Goal: Information Seeking & Learning: Learn about a topic

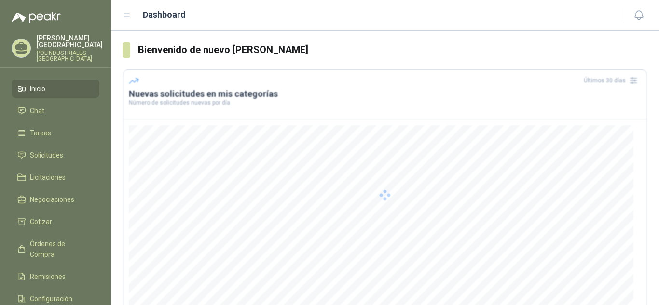
click at [288, 212] on div at bounding box center [384, 194] width 525 height 251
click at [74, 109] on li "Chat" at bounding box center [55, 111] width 76 height 11
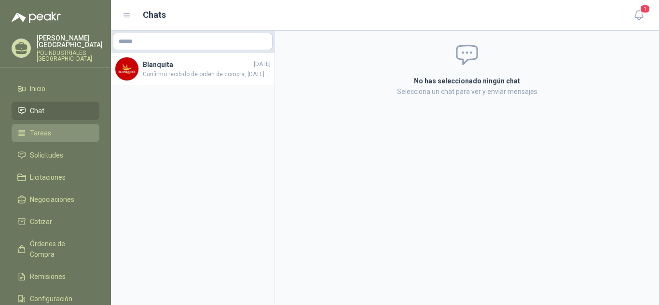
click at [79, 136] on li "Tareas" at bounding box center [55, 133] width 76 height 11
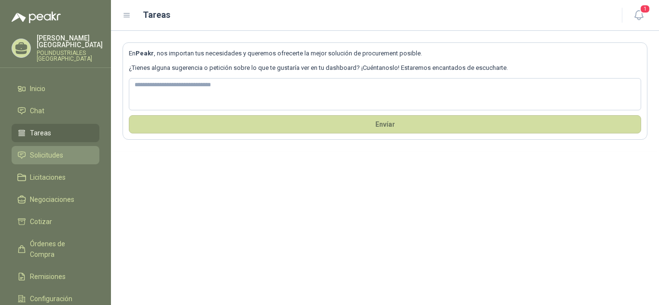
click at [76, 149] on link "Solicitudes" at bounding box center [56, 155] width 88 height 18
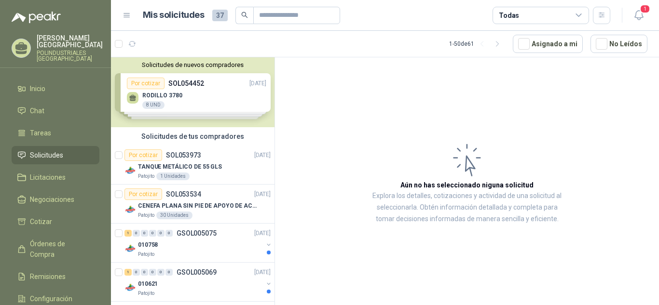
click at [146, 84] on div "Solicitudes de nuevos compradores Por cotizar SOL054452 [DATE] RODILLO 3780 8 U…" at bounding box center [192, 92] width 163 height 70
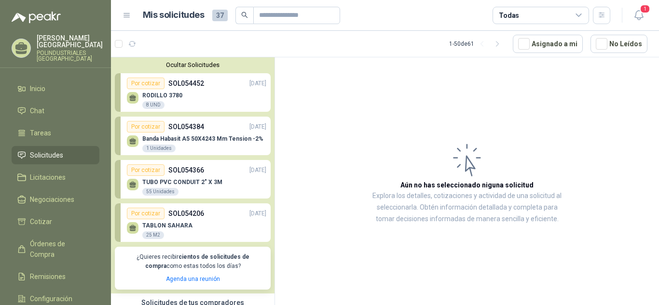
click at [138, 97] on div "RODILLO 3780 8 UND" at bounding box center [196, 99] width 139 height 20
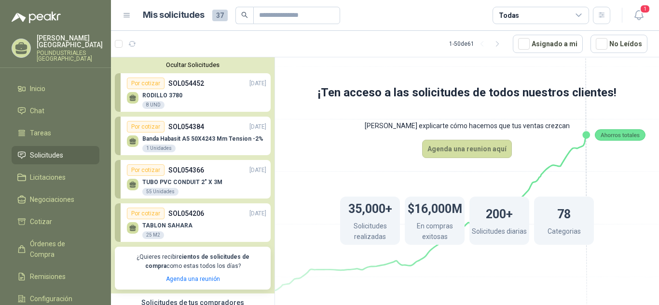
click at [133, 97] on icon at bounding box center [132, 97] width 7 height 4
click at [211, 76] on link "Por cotizar SOL054452 [DATE] RODILLO 3780 8 UND" at bounding box center [193, 92] width 156 height 39
click at [207, 56] on article "1 - 0 de 0 Asignado a mi No Leídos" at bounding box center [385, 44] width 548 height 26
click at [203, 72] on div "Ocultar Solicitudes Por cotizar SOL054452 [DATE] RODILLO 3780 8 UND  Por cotiz…" at bounding box center [192, 175] width 163 height 236
click at [127, 45] on button "button" at bounding box center [131, 43] width 15 height 15
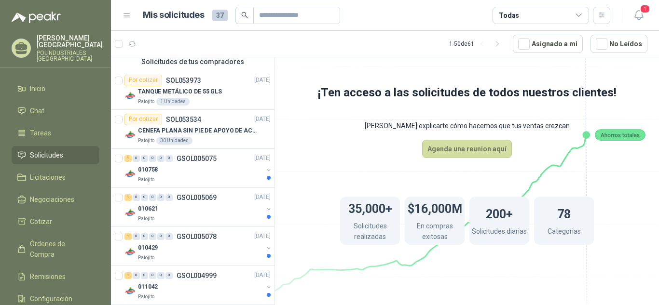
scroll to position [193, 0]
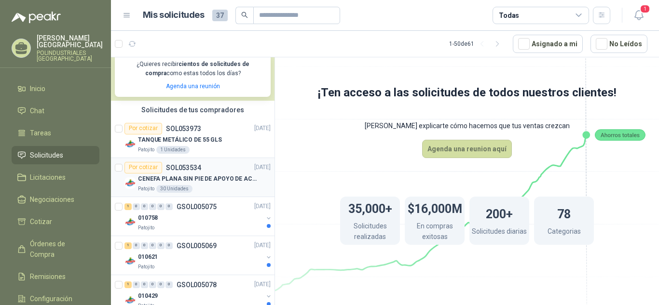
click at [227, 181] on p "CENEFA PLANA SIN PIE DE APOYO DE ACUERDO A LA IMAGEN ADJUNTA" at bounding box center [198, 179] width 120 height 9
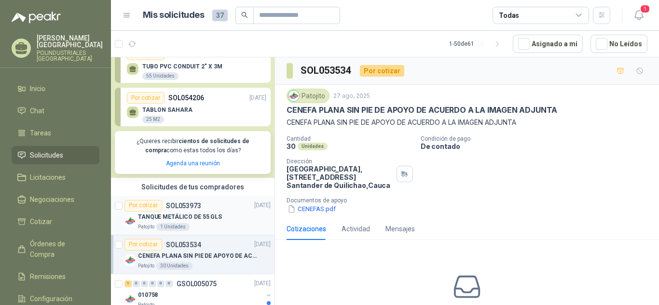
scroll to position [193, 0]
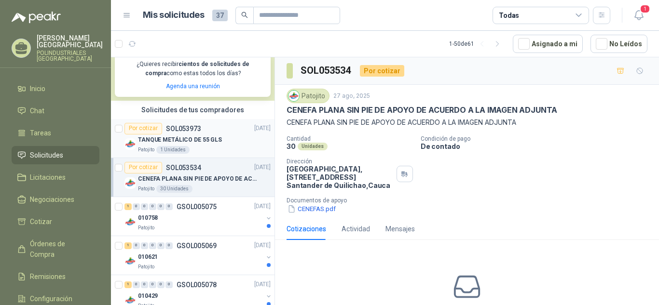
click at [223, 152] on div "Patojito 1 Unidades" at bounding box center [204, 150] width 133 height 8
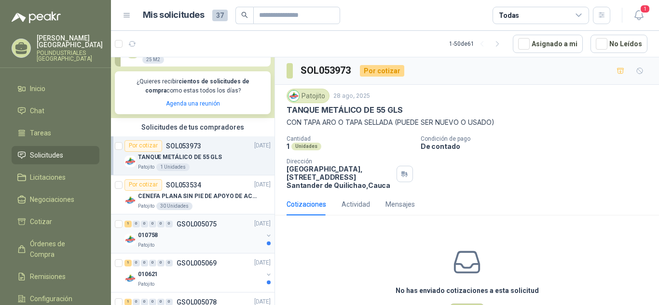
scroll to position [193, 0]
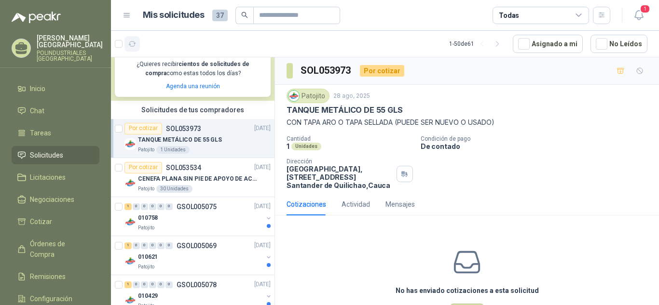
click at [136, 39] on button "button" at bounding box center [131, 43] width 15 height 15
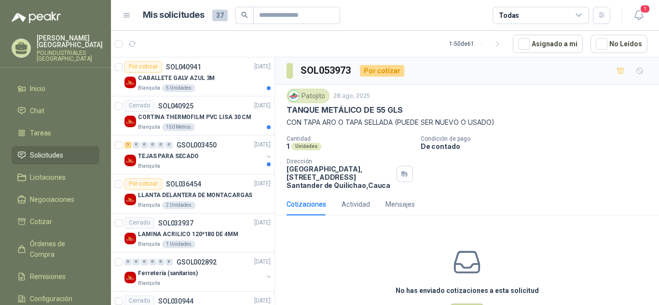
scroll to position [1350, 0]
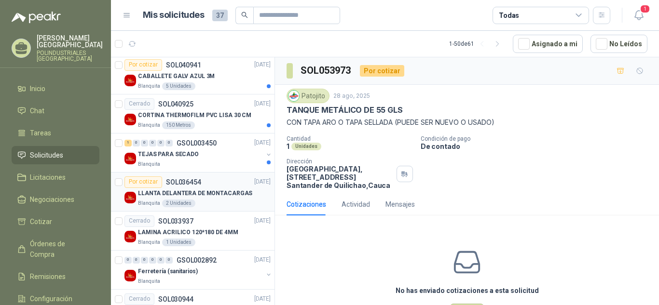
click at [216, 190] on p "LLANTA DELANTERA DE MONTACARGAS" at bounding box center [195, 193] width 114 height 9
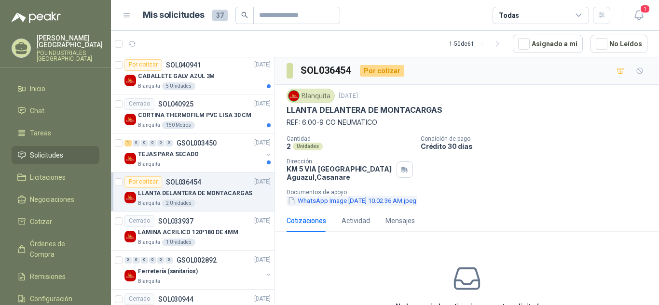
click at [309, 200] on button "WhatsApp Image [DATE] 10.02.36 AM.jpeg" at bounding box center [351, 201] width 131 height 10
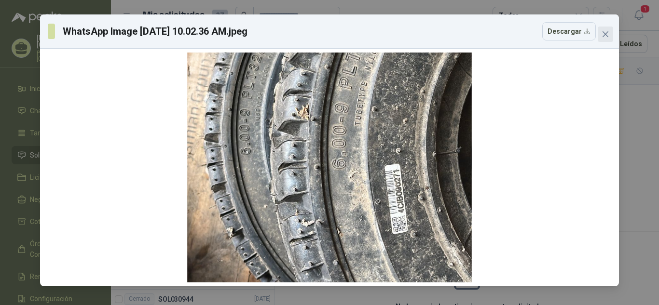
click at [608, 34] on icon "close" at bounding box center [605, 34] width 8 height 8
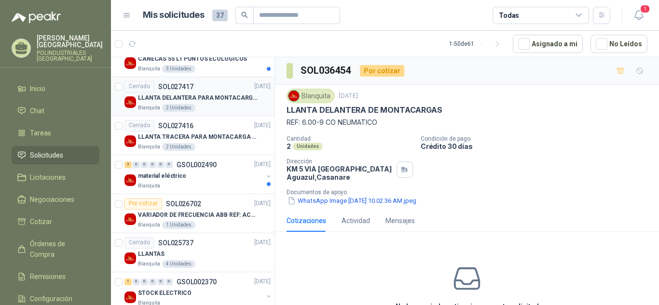
scroll to position [1688, 0]
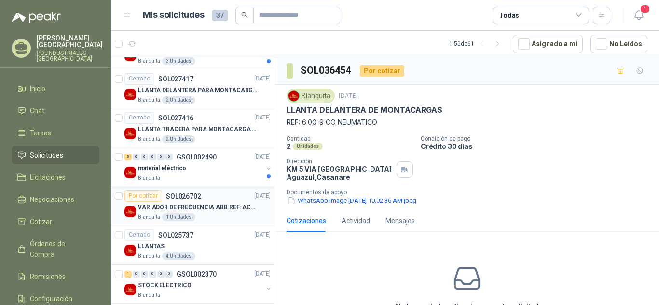
click at [217, 217] on div "Blanquita 1 Unidades" at bounding box center [204, 218] width 133 height 8
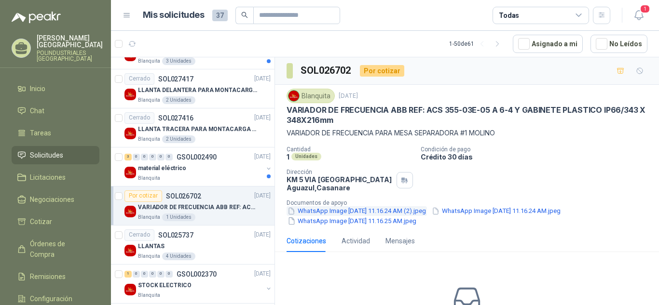
click at [319, 211] on button "WhatsApp Image [DATE] 11.16.24 AM (2).jpeg" at bounding box center [356, 211] width 140 height 10
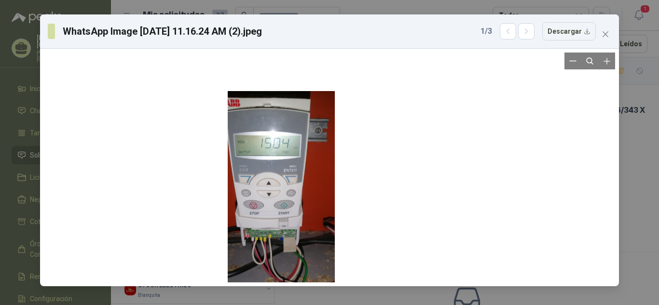
drag, startPoint x: 596, startPoint y: 131, endPoint x: 491, endPoint y: 169, distance: 111.5
click at [491, 169] on div at bounding box center [329, 168] width 571 height 230
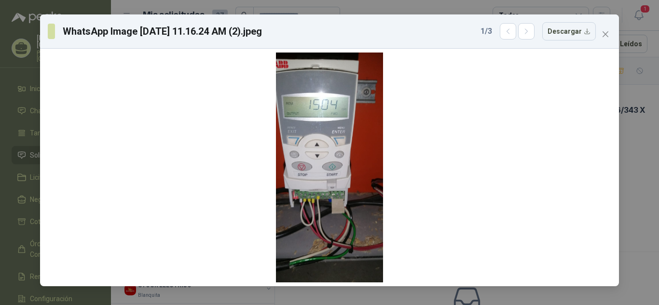
click at [605, 44] on div "WhatsApp Image [DATE] 11.16.24 AM (2).jpeg 1 / 3 Descargar" at bounding box center [329, 31] width 579 height 34
click at [608, 33] on icon "close" at bounding box center [605, 34] width 8 height 8
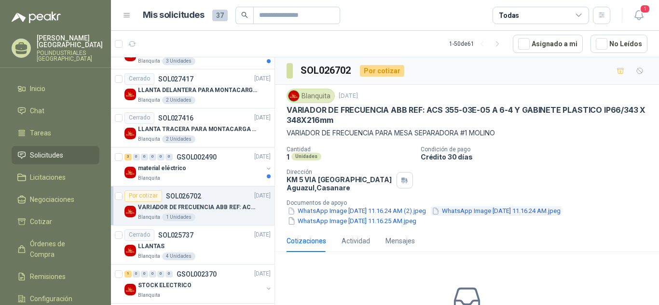
click at [499, 207] on button "WhatsApp Image [DATE] 11.16.24 AM.jpeg" at bounding box center [496, 211] width 131 height 10
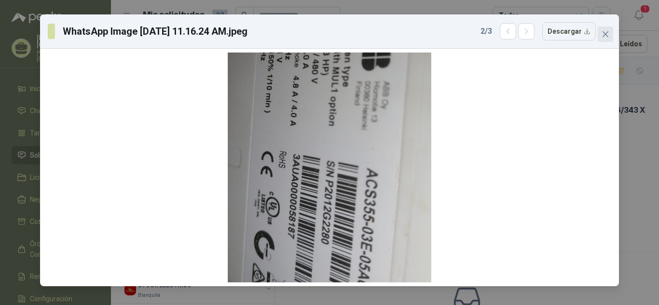
click at [603, 35] on icon "close" at bounding box center [605, 34] width 8 height 8
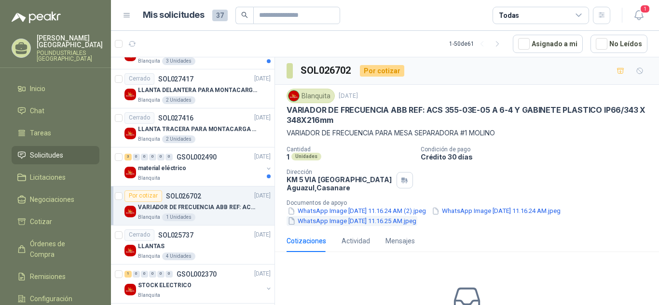
click at [406, 223] on button "WhatsApp Image [DATE] 11.16.25 AM.jpeg" at bounding box center [351, 221] width 131 height 10
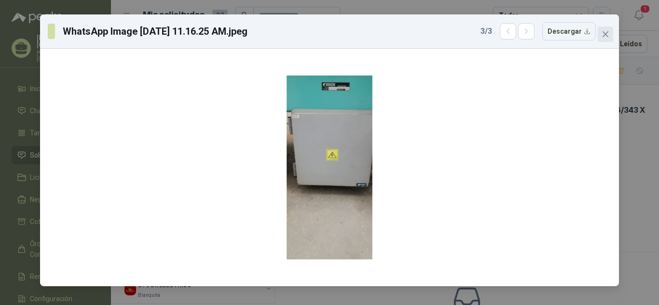
click at [606, 34] on icon "close" at bounding box center [605, 34] width 6 height 6
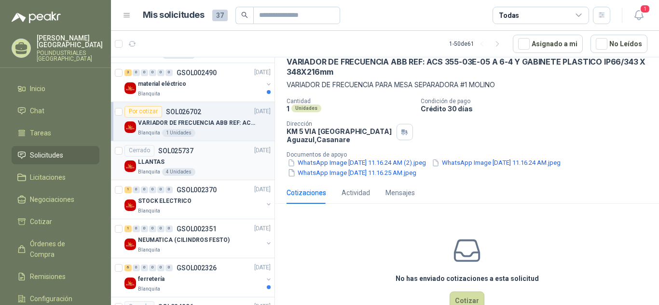
scroll to position [1784, 0]
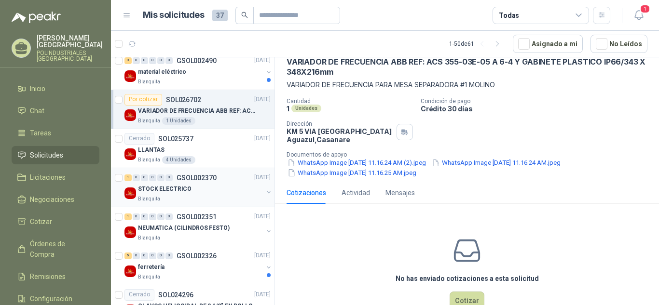
click at [224, 194] on div "STOCK ELECTRICO" at bounding box center [200, 190] width 125 height 12
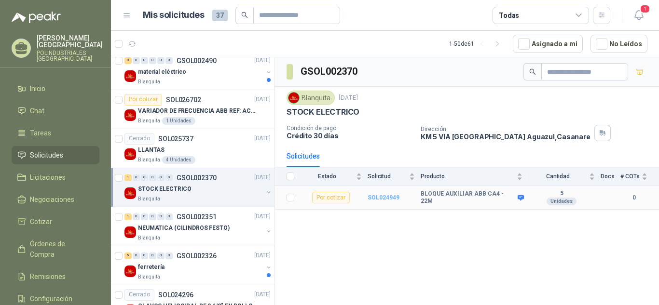
click at [379, 199] on b "SOL024949" at bounding box center [383, 197] width 32 height 7
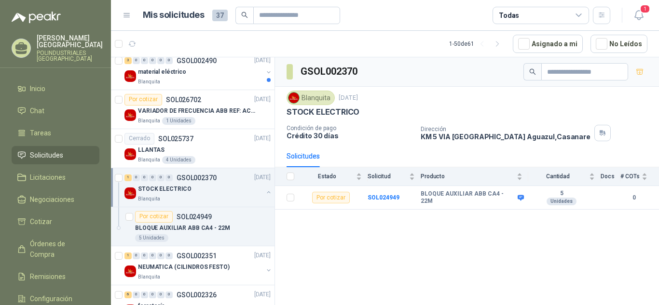
drag, startPoint x: 394, startPoint y: 234, endPoint x: 604, endPoint y: 231, distance: 210.3
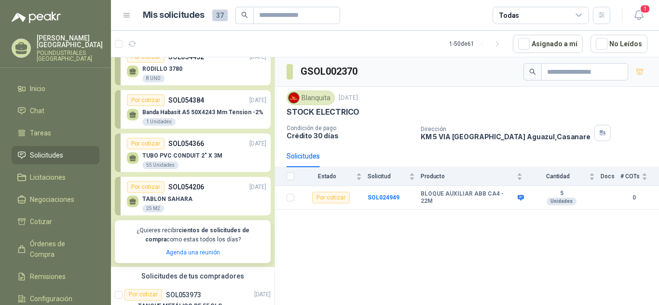
scroll to position [48, 0]
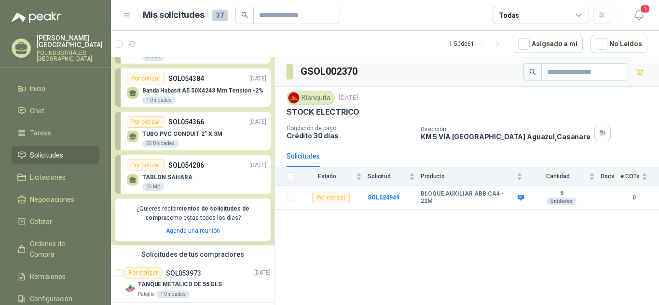
click at [44, 158] on span "Solicitudes" at bounding box center [46, 155] width 33 height 11
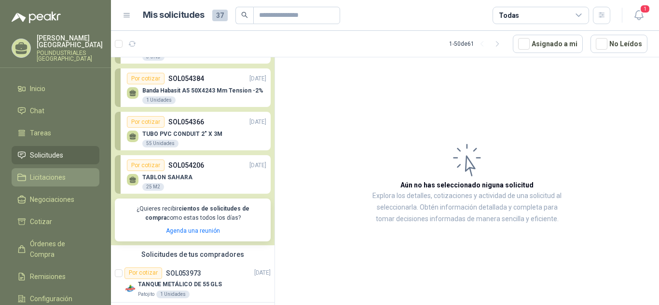
click at [48, 177] on span "Licitaciones" at bounding box center [48, 177] width 36 height 11
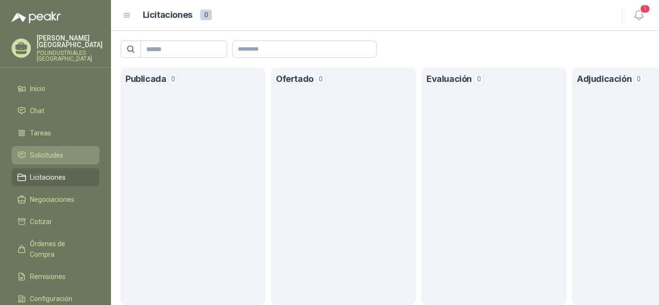
click at [54, 161] on link "Solicitudes" at bounding box center [56, 155] width 88 height 18
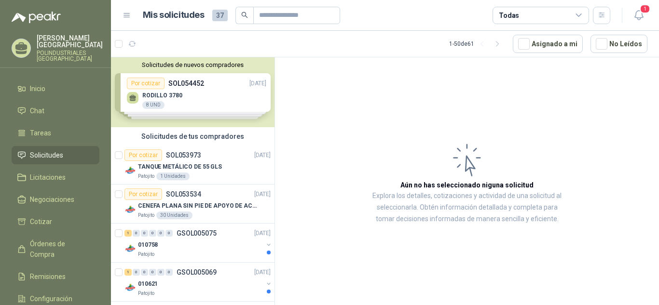
click at [253, 106] on div "Solicitudes de nuevos compradores Por cotizar SOL054452 [DATE] RODILLO 3780 8 U…" at bounding box center [192, 92] width 163 height 70
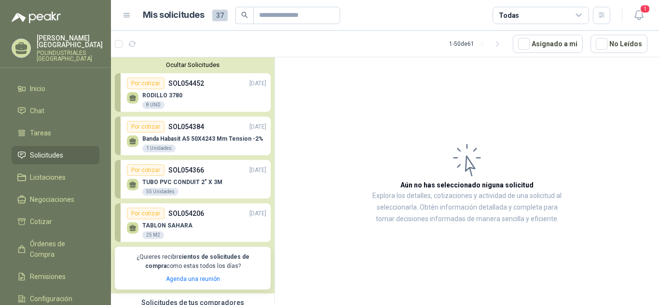
click at [223, 100] on div "RODILLO 3780 8 UND" at bounding box center [196, 99] width 139 height 20
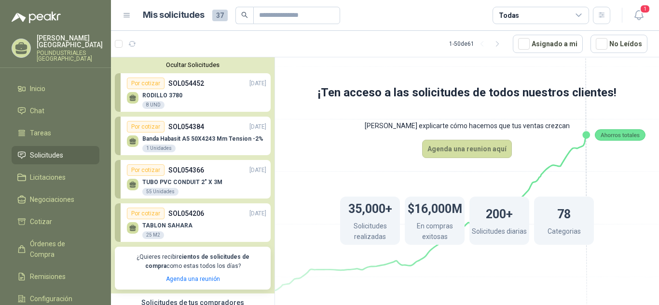
click at [234, 66] on button "Ocultar Solicitudes" at bounding box center [193, 64] width 156 height 7
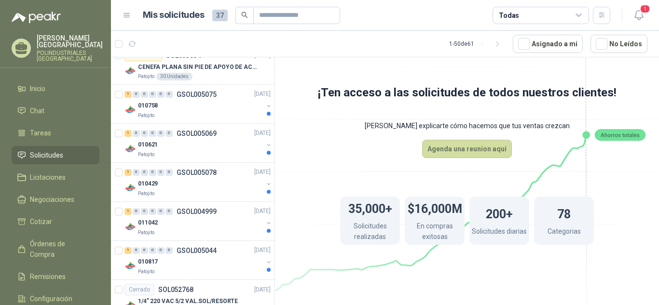
scroll to position [145, 0]
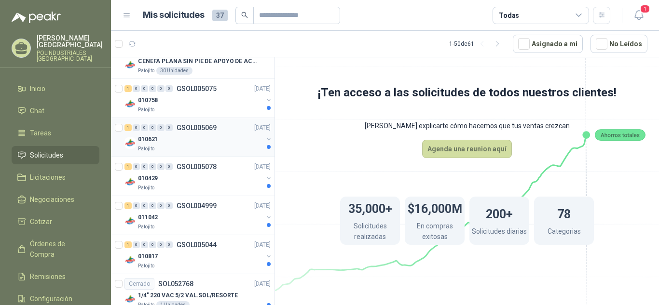
click at [238, 151] on div "Patojito" at bounding box center [200, 149] width 125 height 8
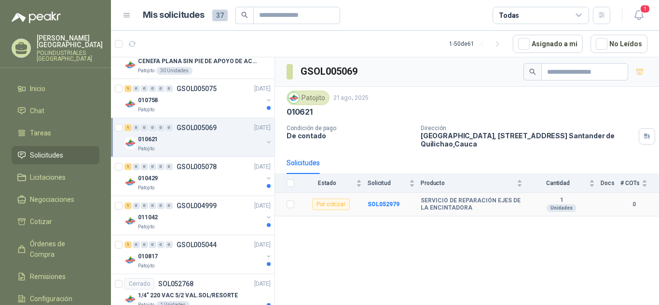
click at [489, 206] on b "SERVICIO DE REPARACIÓN EJES DE LA ENCINTADORA" at bounding box center [472, 204] width 102 height 15
drag, startPoint x: 423, startPoint y: 234, endPoint x: 585, endPoint y: 253, distance: 163.1
click at [342, 203] on div "Por cotizar" at bounding box center [331, 205] width 38 height 12
click at [381, 209] on td "SOL052979" at bounding box center [393, 205] width 53 height 24
click at [382, 204] on b "SOL052979" at bounding box center [383, 204] width 32 height 7
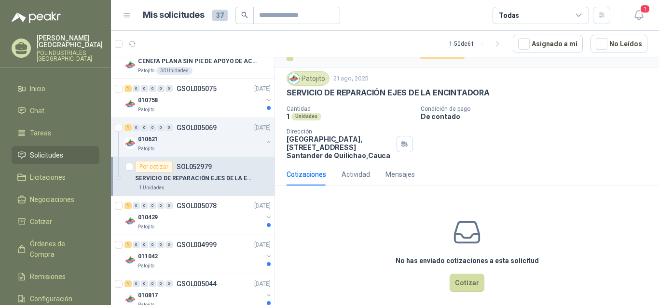
scroll to position [26, 0]
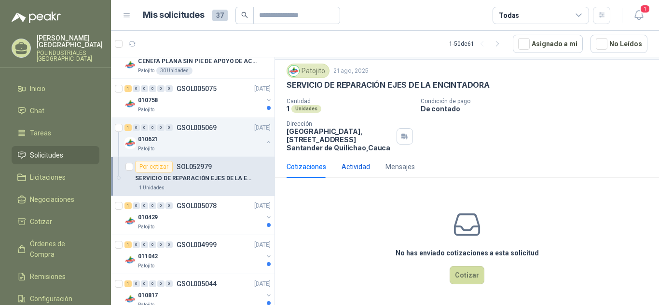
click at [353, 162] on div "Actividad" at bounding box center [355, 167] width 28 height 11
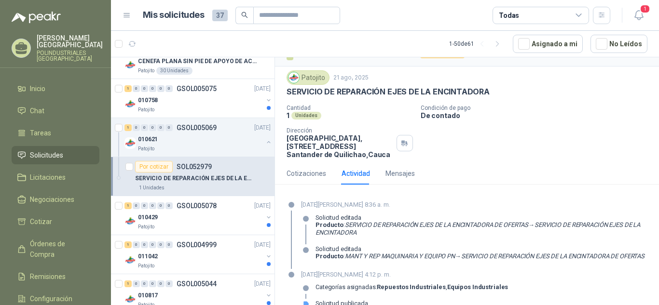
scroll to position [0, 0]
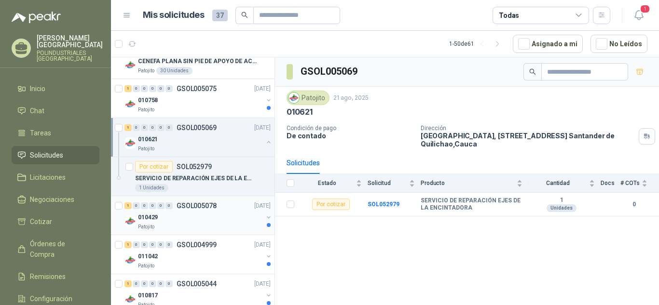
click at [212, 212] on div "010429" at bounding box center [200, 218] width 125 height 12
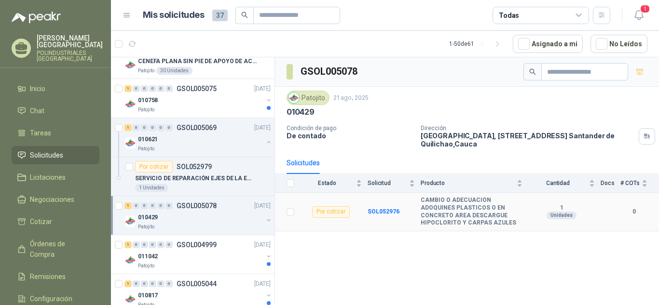
click at [326, 210] on div "Por cotizar" at bounding box center [331, 212] width 38 height 12
click at [381, 215] on b "SOL052976" at bounding box center [383, 211] width 32 height 7
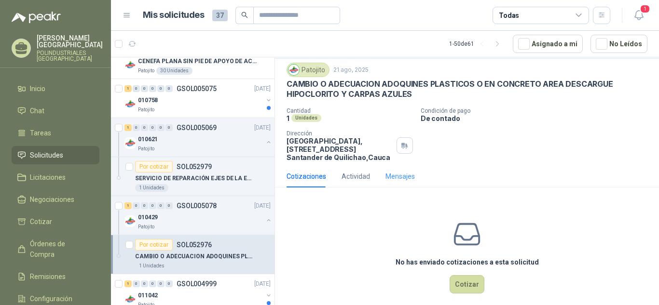
scroll to position [36, 0]
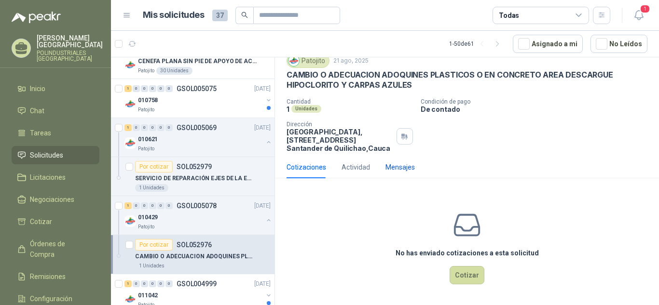
click at [399, 164] on div "Mensajes" at bounding box center [399, 167] width 29 height 11
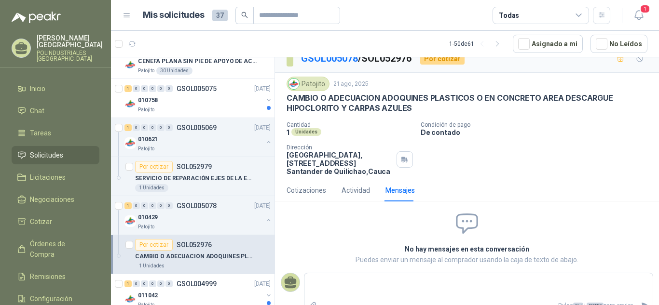
scroll to position [24, 0]
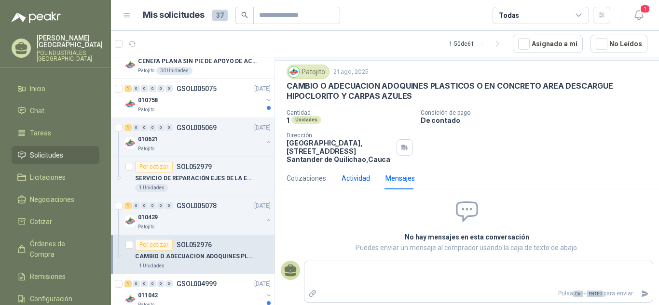
click at [361, 175] on div "Actividad" at bounding box center [355, 178] width 28 height 11
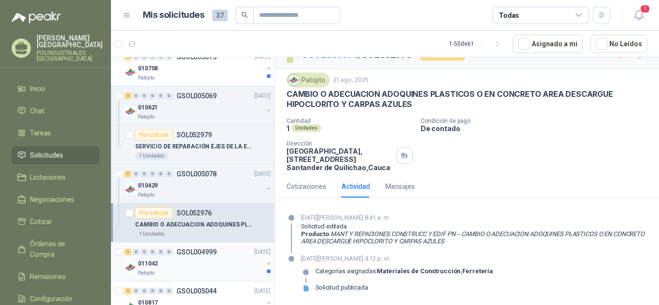
scroll to position [241, 0]
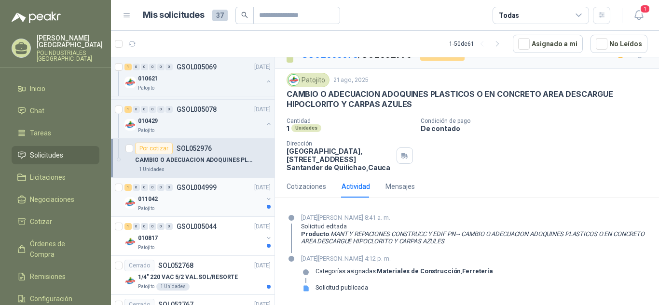
click at [217, 206] on div "Patojito" at bounding box center [200, 209] width 125 height 8
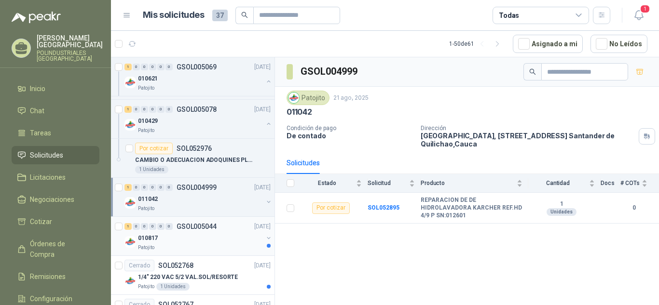
click at [209, 230] on p "GSOL005044" at bounding box center [197, 226] width 40 height 7
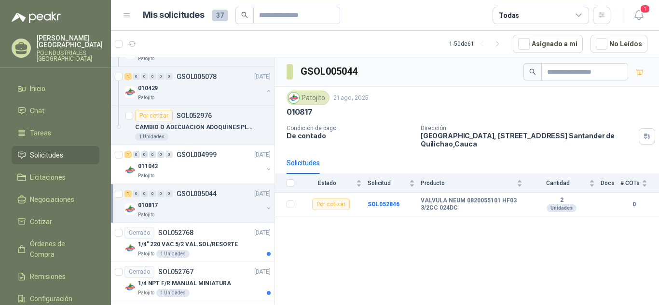
scroll to position [289, 0]
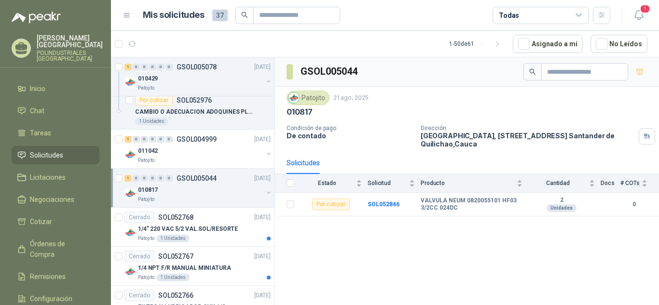
click at [209, 230] on p "1/4" 220 VAC 5/2 VAL.SOL/RESORTE" at bounding box center [188, 229] width 100 height 9
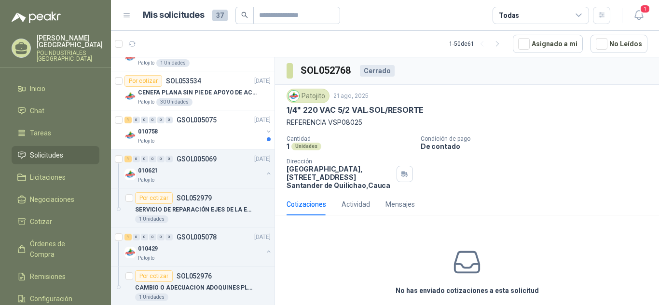
scroll to position [193, 0]
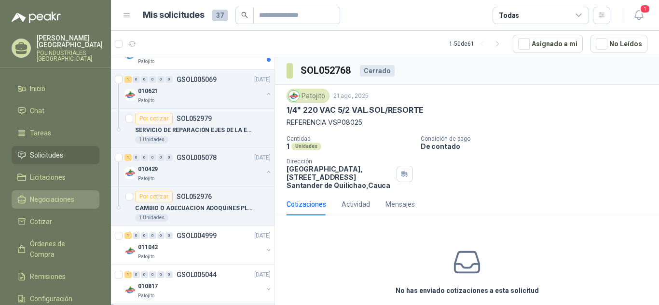
click at [59, 201] on span "Negociaciones" at bounding box center [52, 199] width 44 height 11
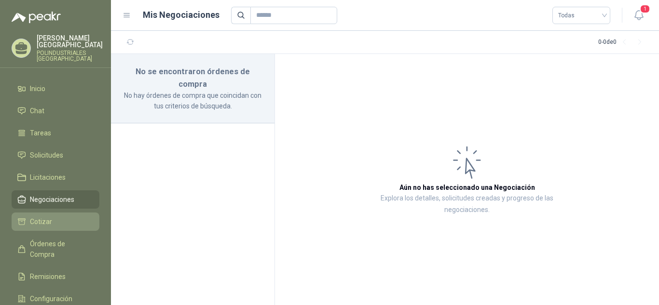
click at [60, 214] on link "Cotizar" at bounding box center [56, 222] width 88 height 18
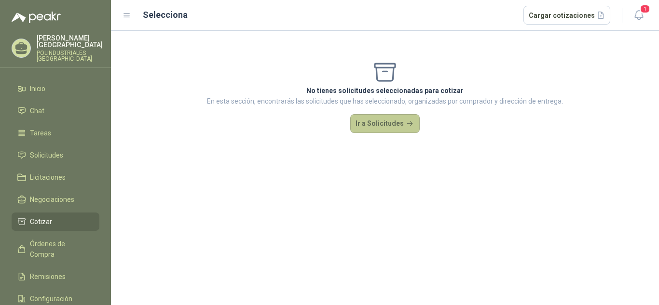
click at [352, 122] on button "Ir a Solicitudes" at bounding box center [384, 123] width 69 height 19
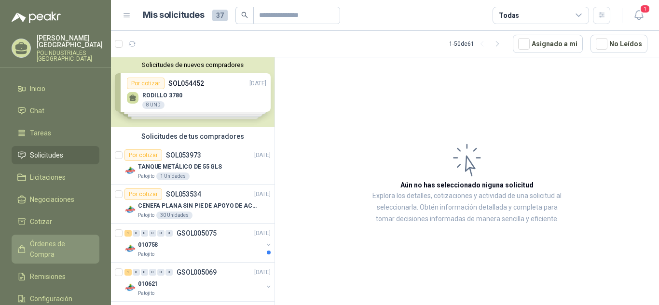
click at [85, 248] on span "Órdenes de Compra" at bounding box center [60, 249] width 60 height 21
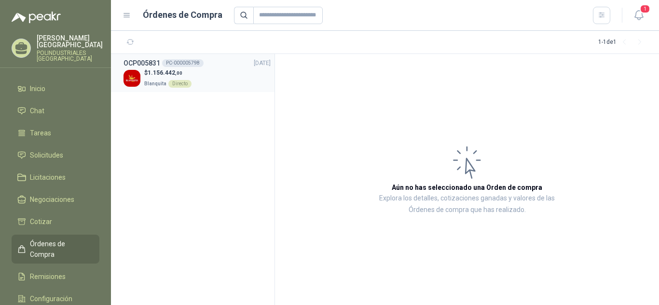
click at [207, 81] on div "$ 1.156.442 ,00 Blanquita Directo" at bounding box center [196, 78] width 147 height 20
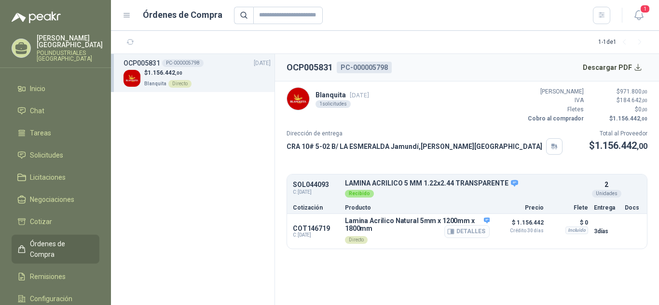
click at [460, 233] on button "Detalles" at bounding box center [466, 231] width 45 height 13
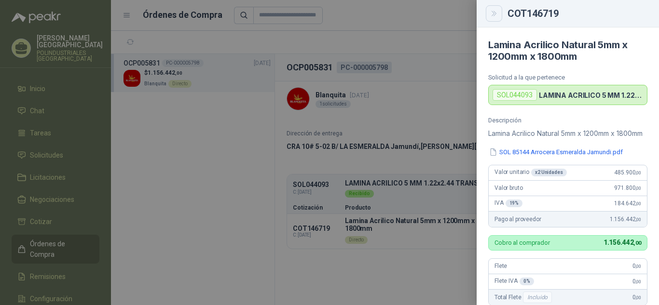
click at [500, 12] on button "Close" at bounding box center [494, 13] width 16 height 16
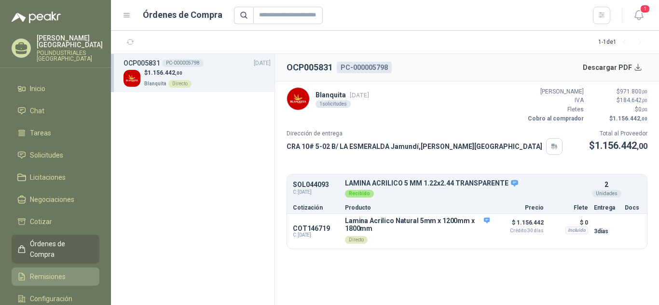
click at [62, 272] on span "Remisiones" at bounding box center [48, 277] width 36 height 11
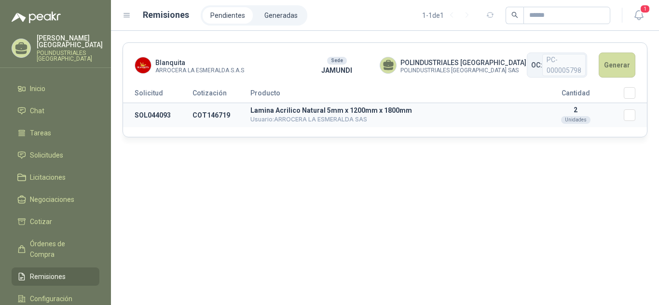
click at [242, 122] on td "COT146719" at bounding box center [221, 115] width 58 height 25
click at [272, 111] on p "Lamina Acrilico Natural 5mm x 1200mm x 1800mm" at bounding box center [388, 110] width 277 height 7
click at [149, 115] on td "SOL044093" at bounding box center [157, 115] width 69 height 25
click at [52, 294] on span "Configuración" at bounding box center [51, 299] width 42 height 11
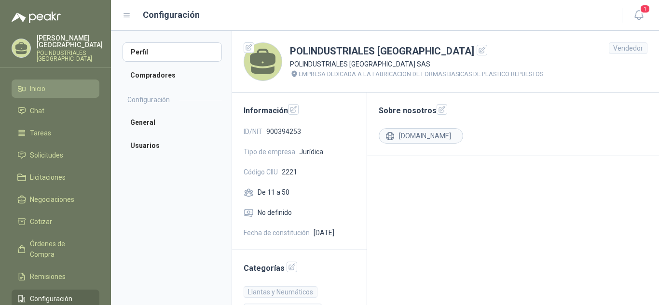
click at [58, 95] on link "Inicio" at bounding box center [56, 89] width 88 height 18
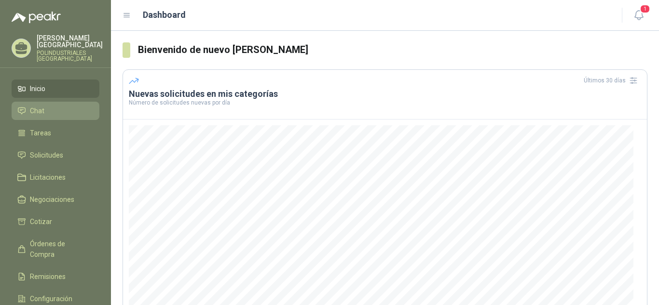
click at [53, 119] on link "Chat" at bounding box center [56, 111] width 88 height 18
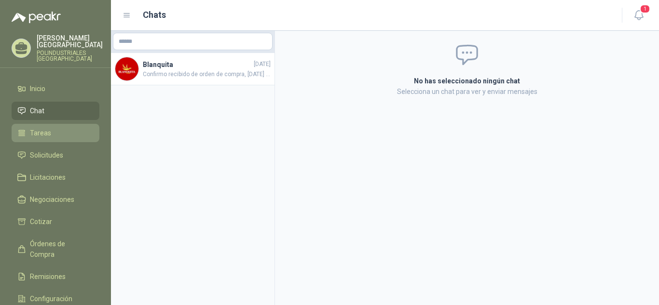
click at [52, 129] on li "Tareas" at bounding box center [55, 133] width 76 height 11
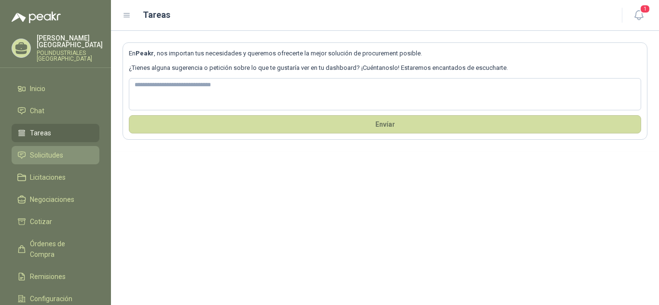
click at [51, 147] on link "Solicitudes" at bounding box center [56, 155] width 88 height 18
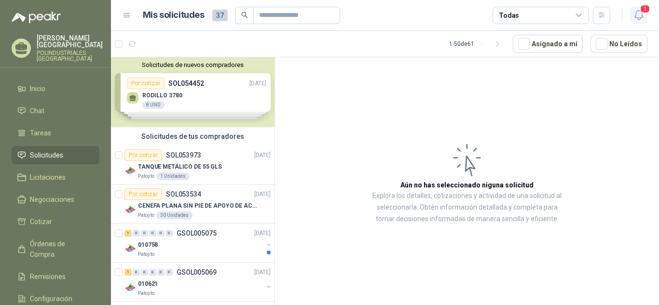
click at [634, 20] on icon "button" at bounding box center [639, 15] width 12 height 12
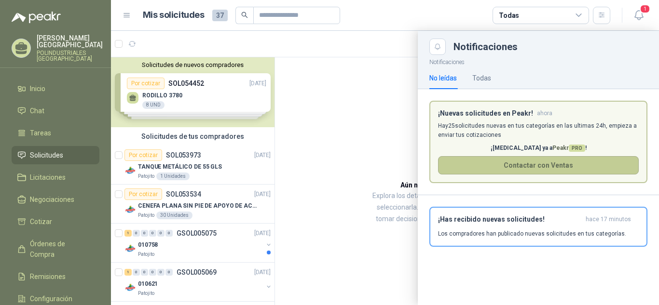
click at [514, 161] on button "Contactar con Ventas" at bounding box center [538, 165] width 201 height 18
